Goal: Find specific page/section: Find specific page/section

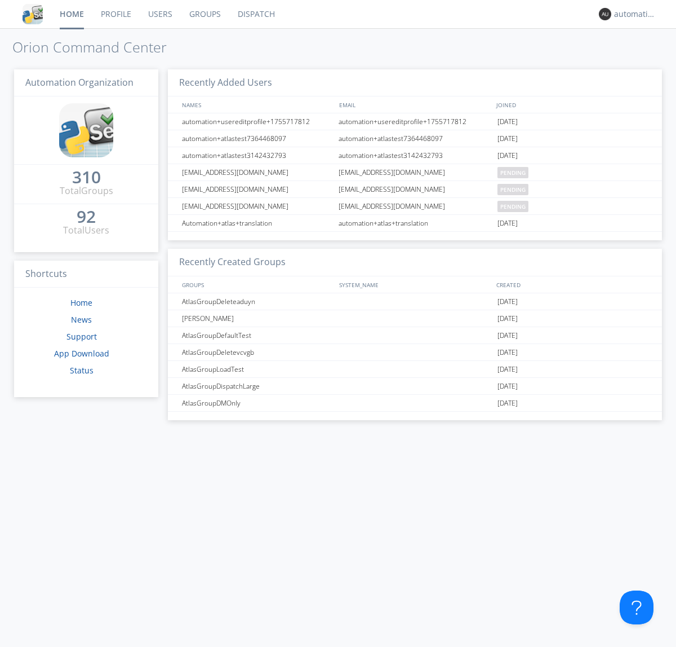
click at [255, 14] on link "Dispatch" at bounding box center [256, 14] width 54 height 28
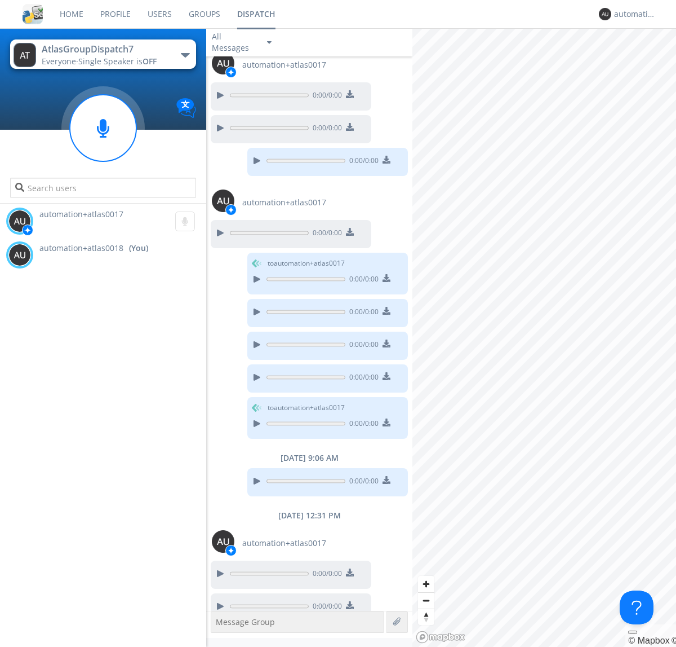
scroll to position [49, 0]
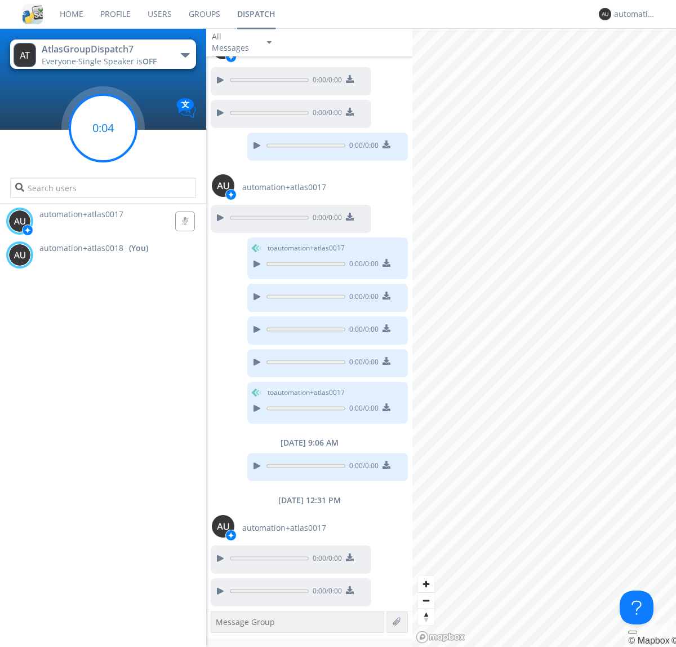
click at [103, 128] on g at bounding box center [103, 128] width 67 height 67
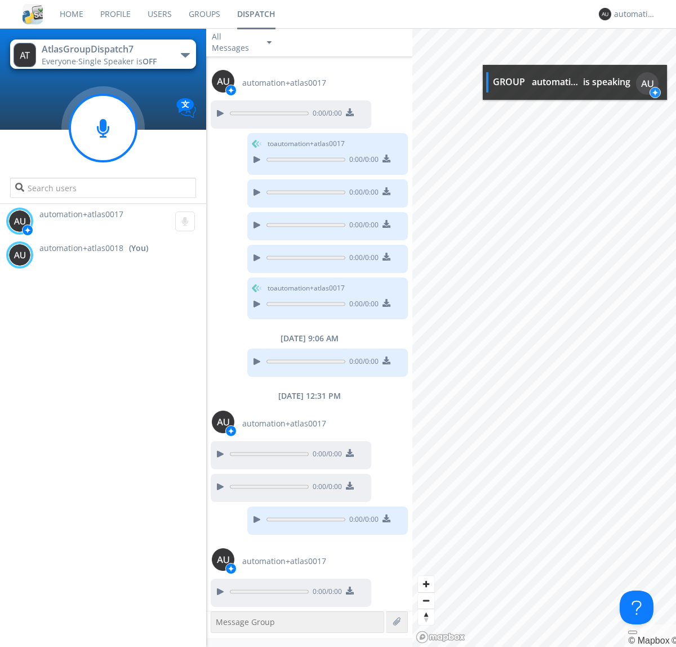
scroll to position [154, 0]
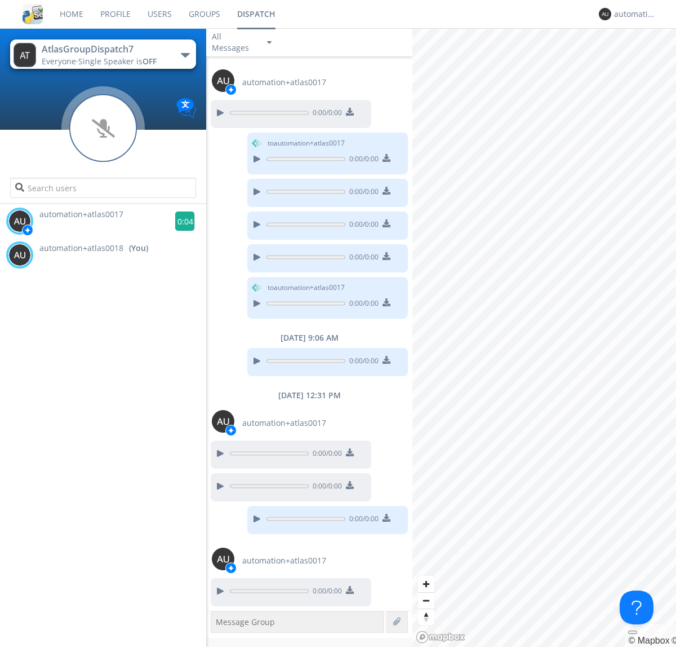
click at [180, 221] on g at bounding box center [185, 221] width 20 height 20
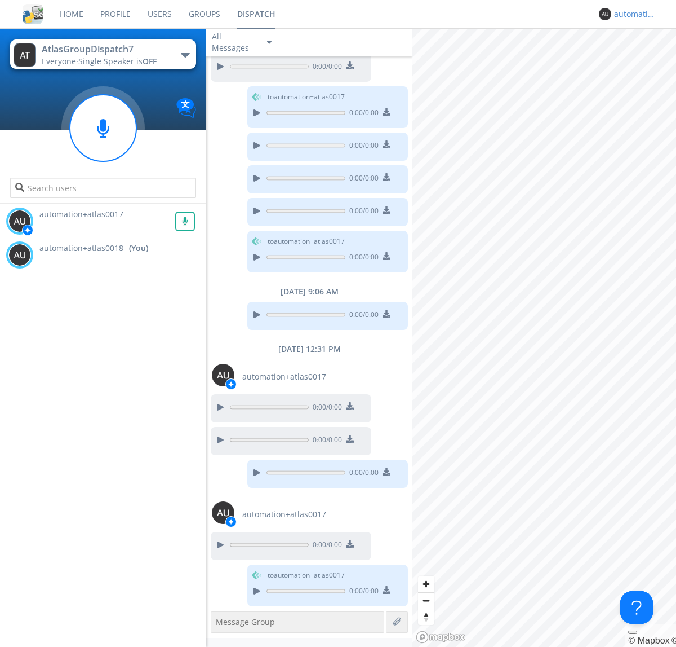
click at [632, 14] on div "automation+atlas0018" at bounding box center [635, 13] width 42 height 11
